Goal: Task Accomplishment & Management: Use online tool/utility

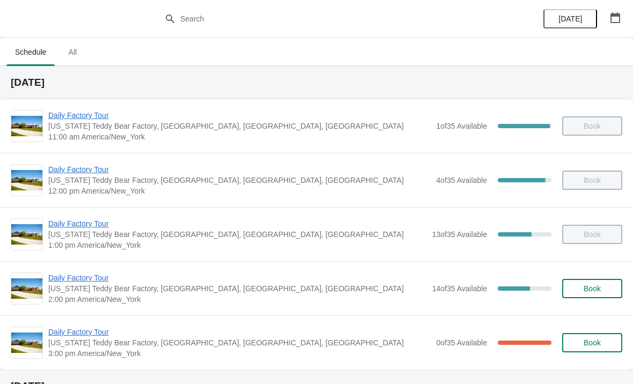
click at [61, 282] on span "Daily Factory Tour" at bounding box center [237, 278] width 378 height 11
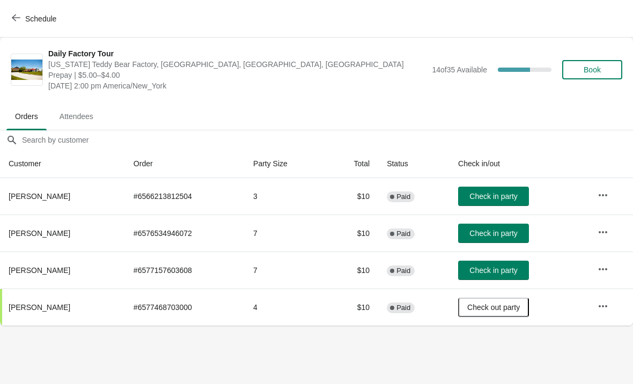
click at [513, 197] on span "Check in party" at bounding box center [494, 196] width 48 height 9
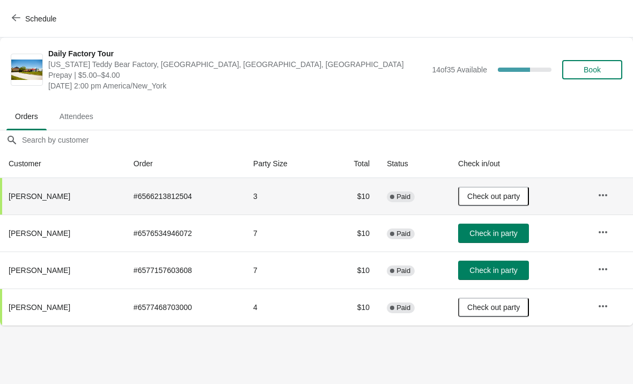
click at [482, 235] on span "Check in party" at bounding box center [494, 233] width 48 height 9
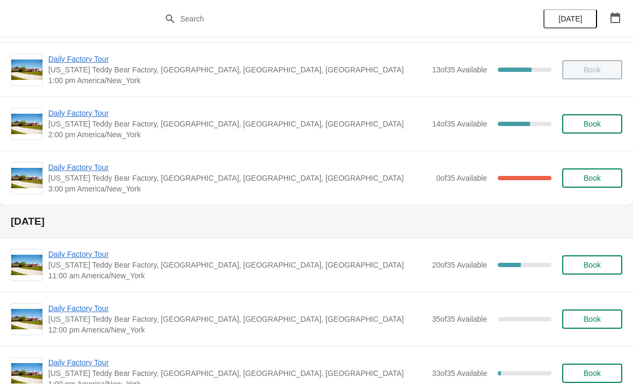
scroll to position [164, 0]
click at [89, 172] on span "Daily Factory Tour" at bounding box center [239, 168] width 383 height 11
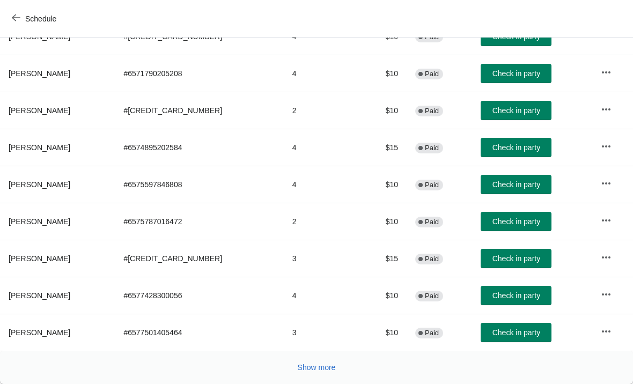
scroll to position [197, 0]
click at [326, 360] on button "Show more" at bounding box center [317, 367] width 47 height 19
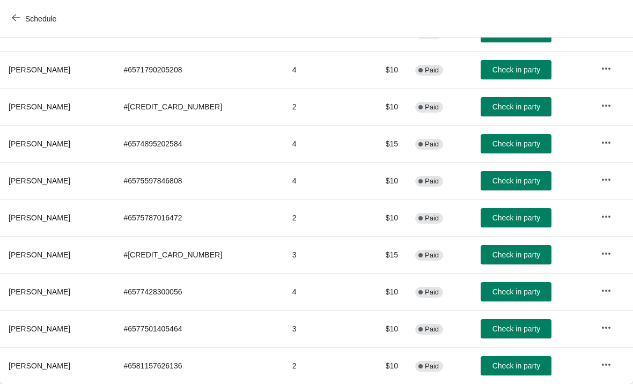
scroll to position [201, 0]
click at [517, 369] on span "Check in party" at bounding box center [517, 366] width 48 height 9
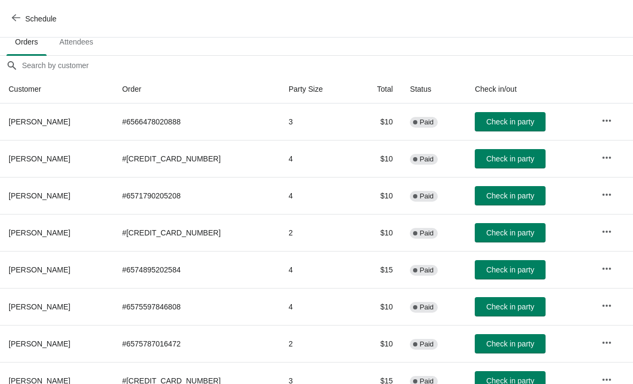
scroll to position [74, 0]
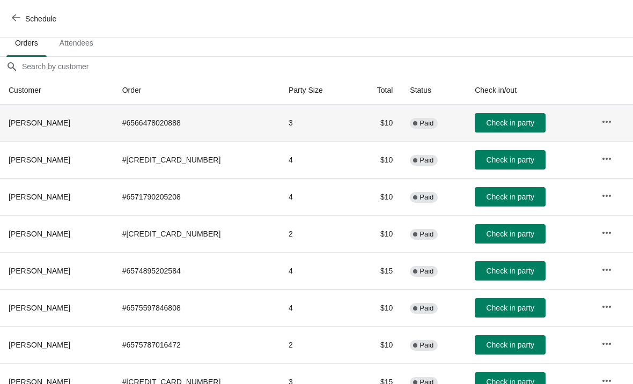
click at [514, 127] on span "Check in party" at bounding box center [510, 123] width 48 height 9
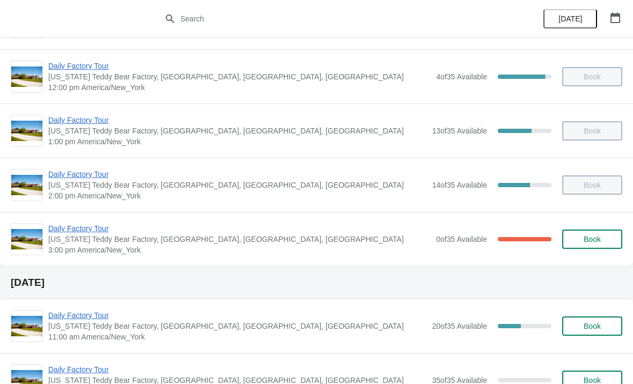
scroll to position [114, 0]
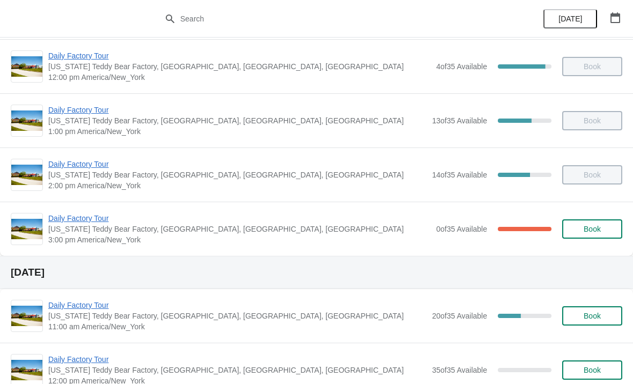
click at [53, 216] on span "Daily Factory Tour" at bounding box center [239, 218] width 383 height 11
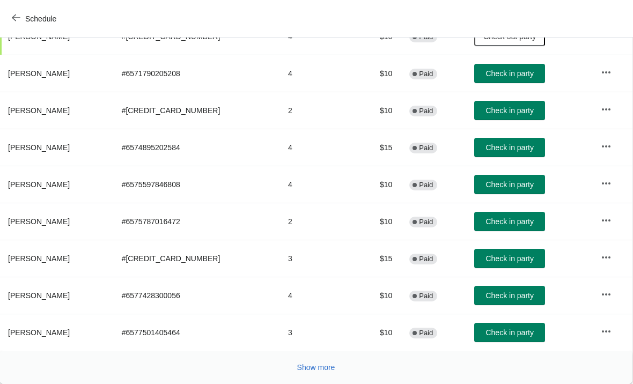
scroll to position [197, 1]
click at [495, 333] on span "Check in party" at bounding box center [510, 332] width 48 height 9
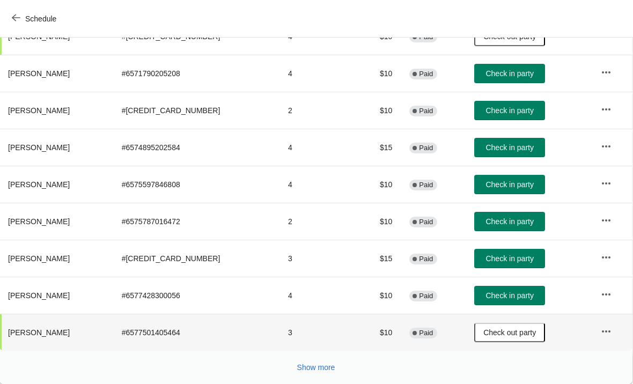
click at [503, 300] on span "Check in party" at bounding box center [510, 295] width 48 height 9
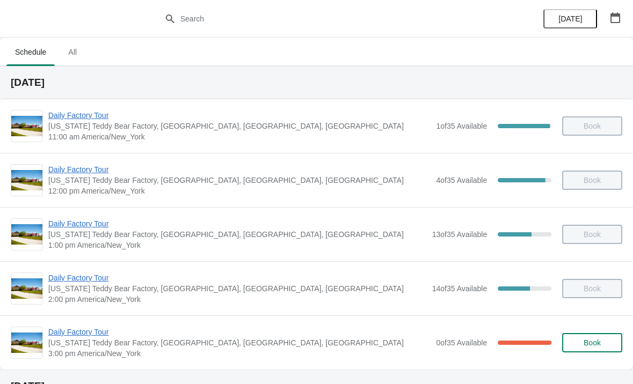
click at [81, 335] on span "Daily Factory Tour" at bounding box center [239, 332] width 383 height 11
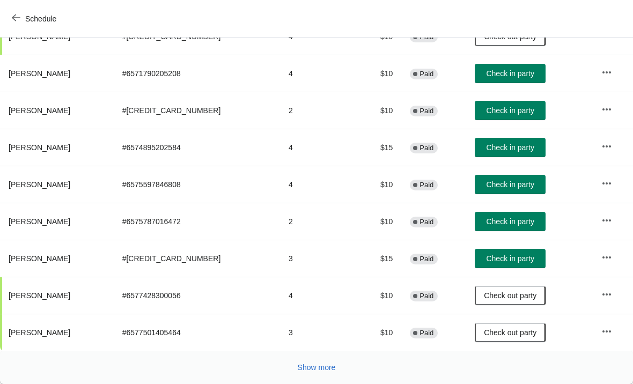
scroll to position [197, 0]
click at [495, 148] on span "Check in party" at bounding box center [510, 147] width 48 height 9
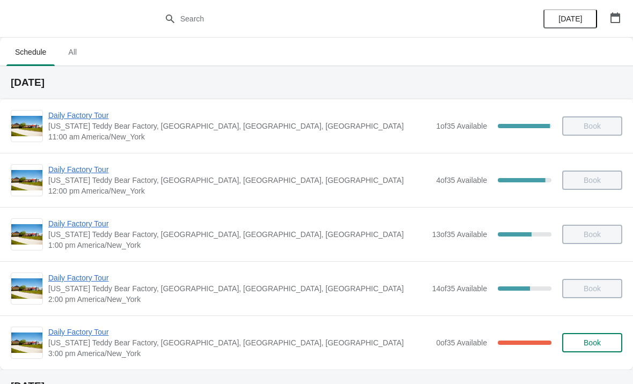
click at [77, 336] on span "Daily Factory Tour" at bounding box center [239, 332] width 383 height 11
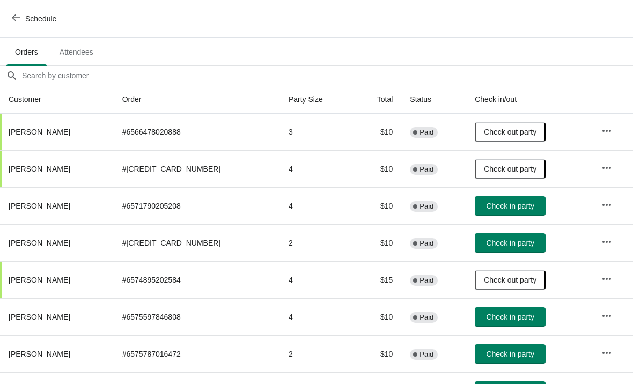
scroll to position [65, 0]
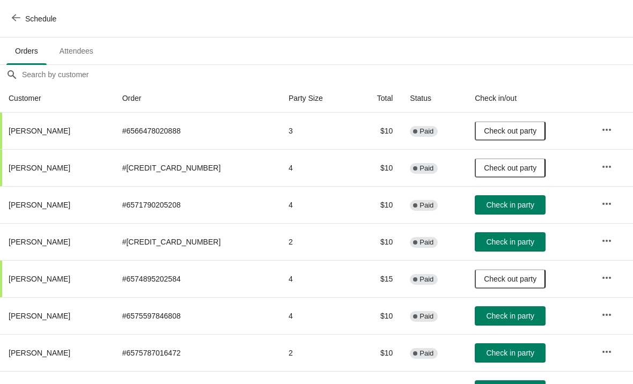
click at [510, 244] on span "Check in party" at bounding box center [510, 242] width 48 height 9
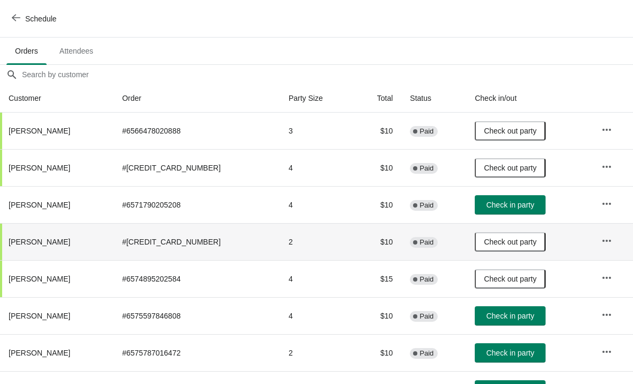
click at [506, 315] on span "Check in party" at bounding box center [510, 316] width 48 height 9
